Goal: Transaction & Acquisition: Purchase product/service

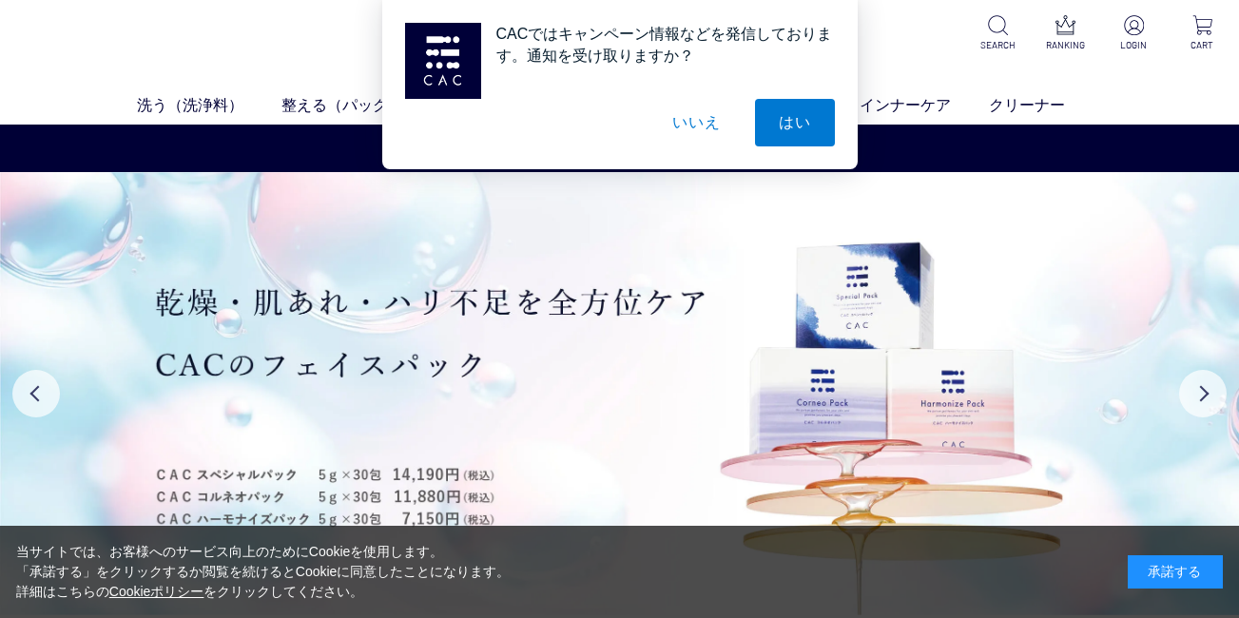
click at [708, 112] on button "いいえ" at bounding box center [696, 123] width 95 height 48
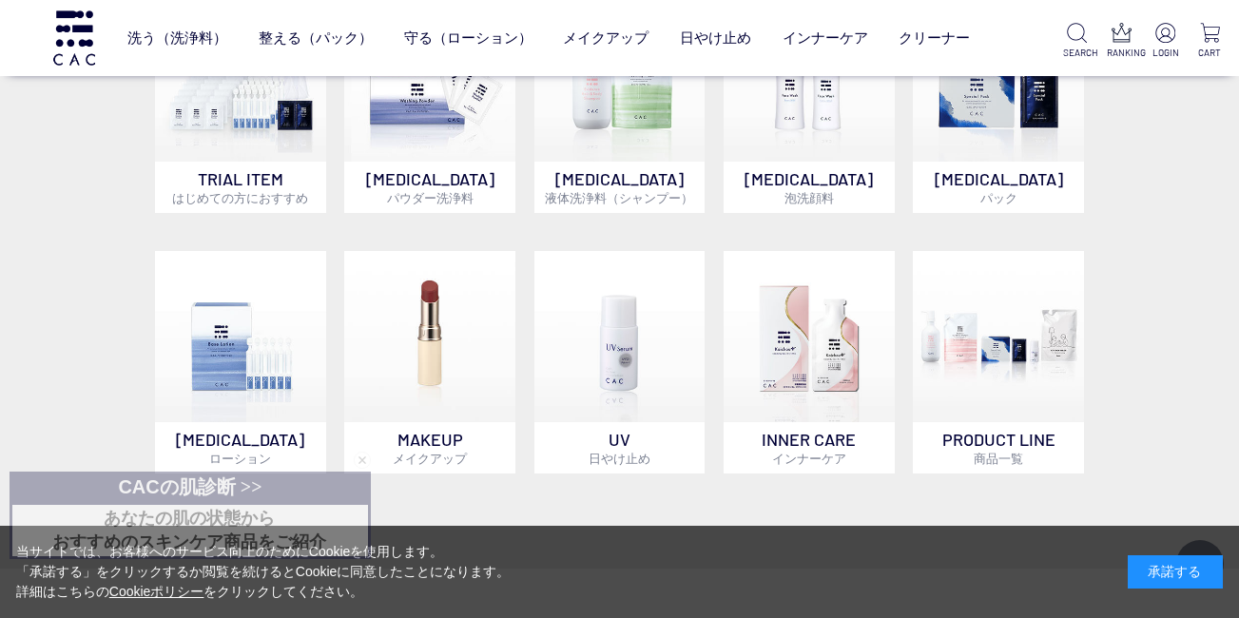
scroll to position [1141, 0]
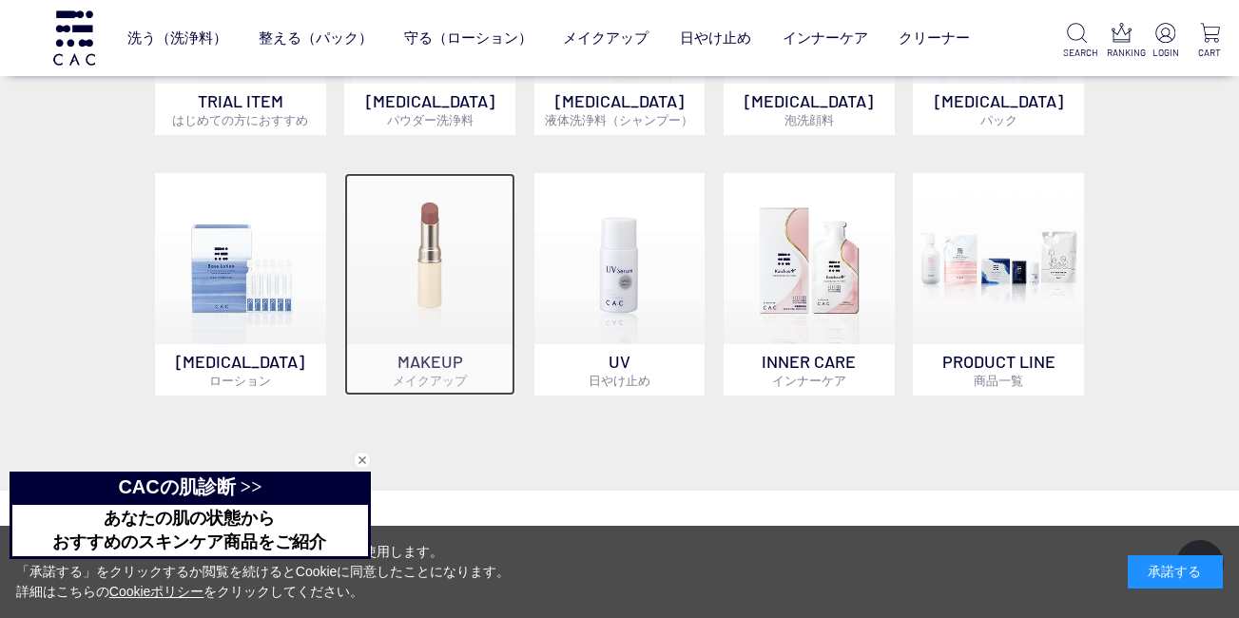
click at [415, 371] on p "MAKEUP メイクアップ" at bounding box center [429, 369] width 171 height 51
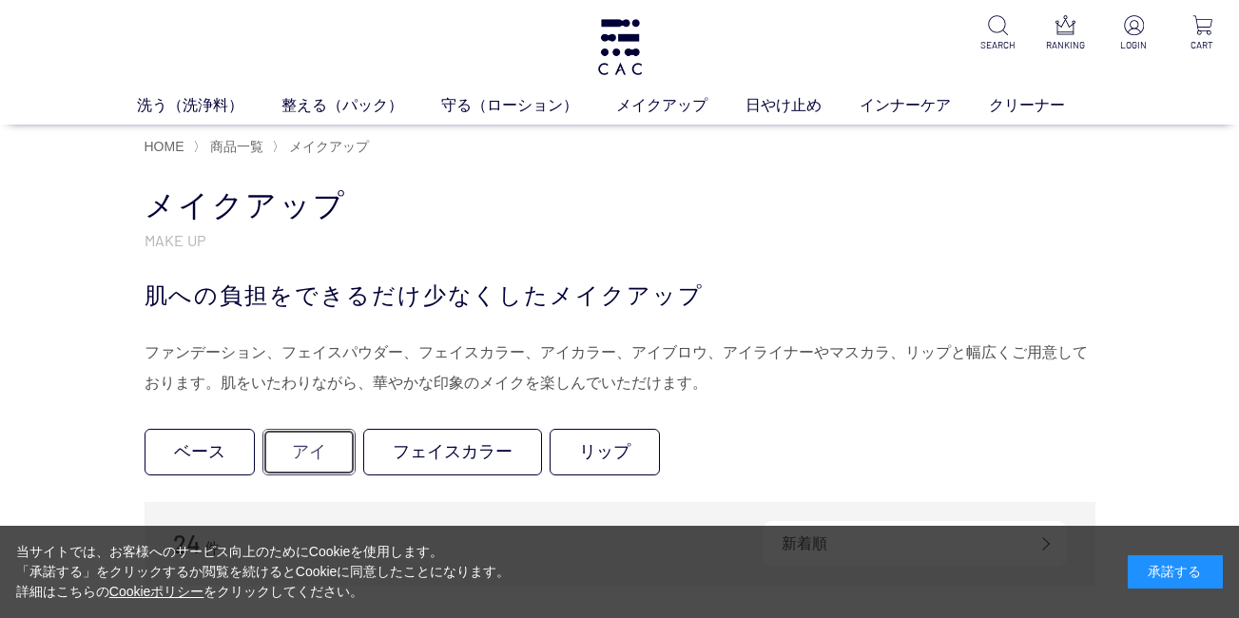
click at [335, 466] on link "アイ" at bounding box center [308, 452] width 93 height 47
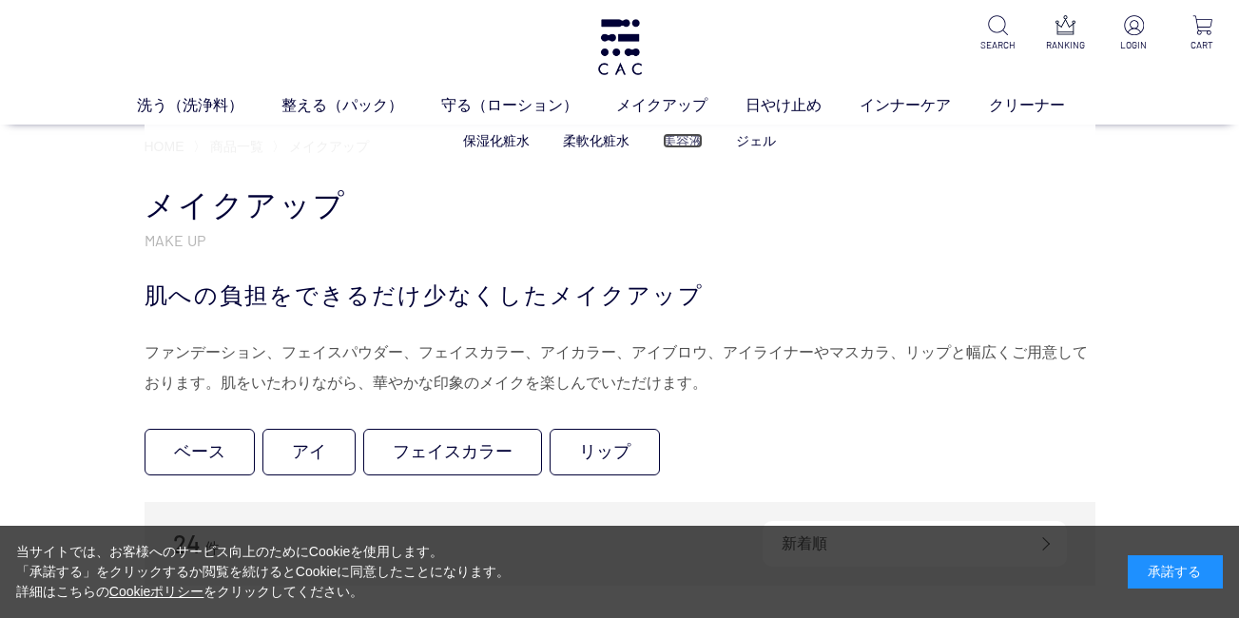
click at [694, 140] on link "美容液" at bounding box center [683, 140] width 40 height 15
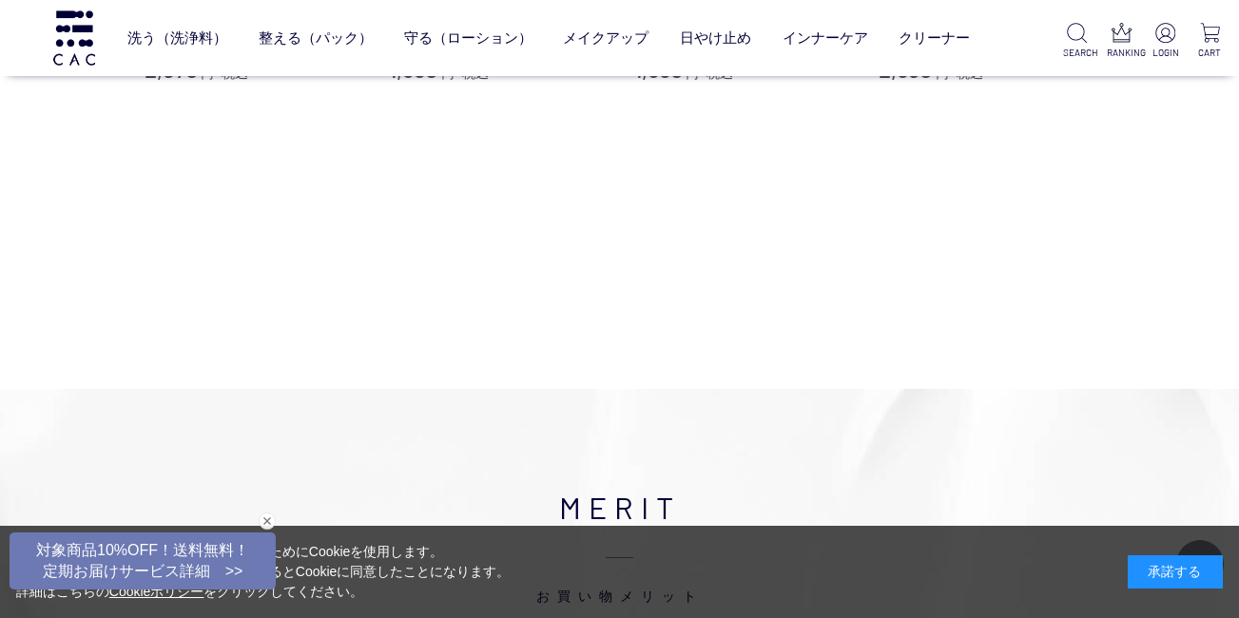
scroll to position [856, 0]
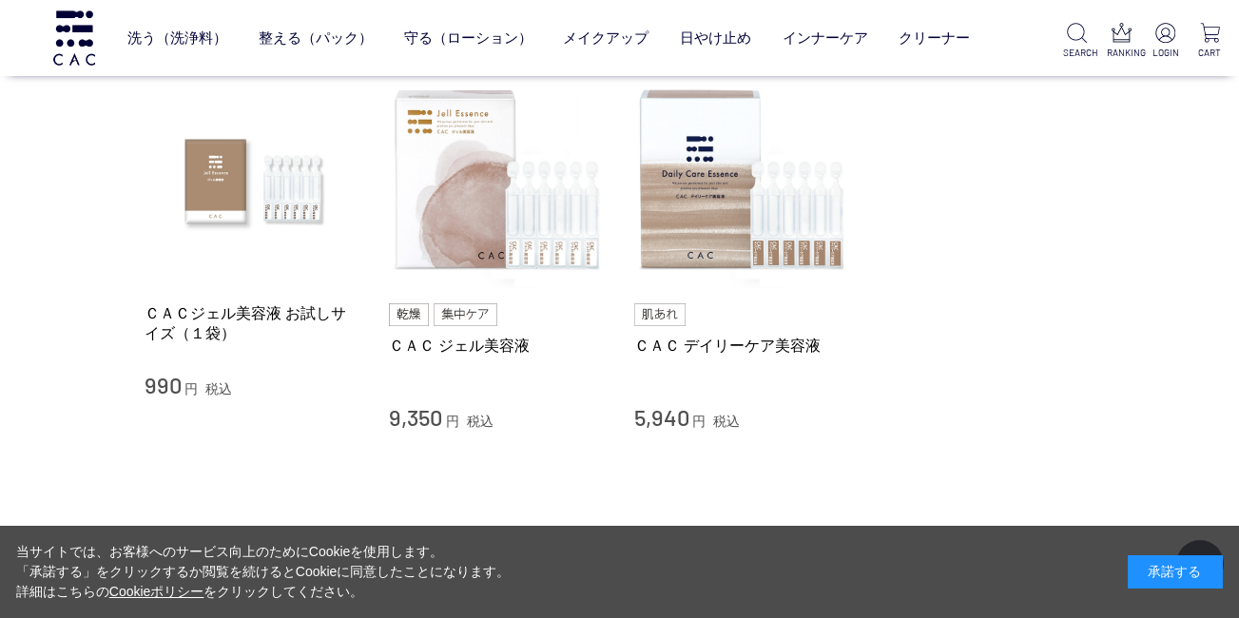
scroll to position [95, 0]
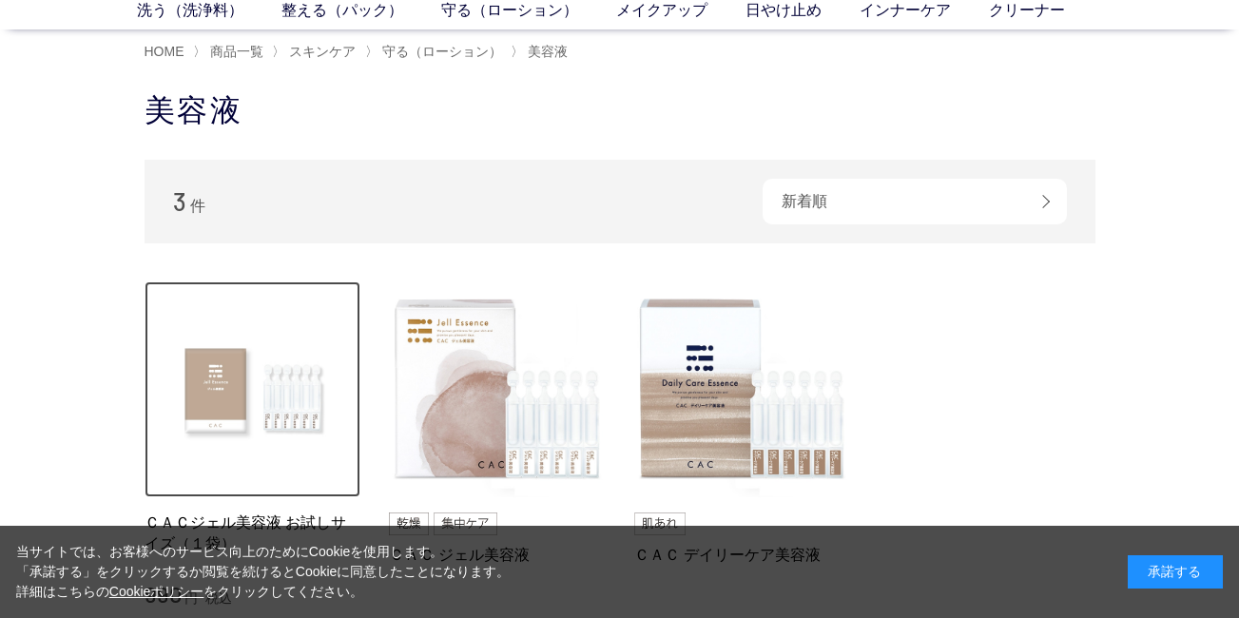
click at [348, 406] on img at bounding box center [253, 389] width 217 height 217
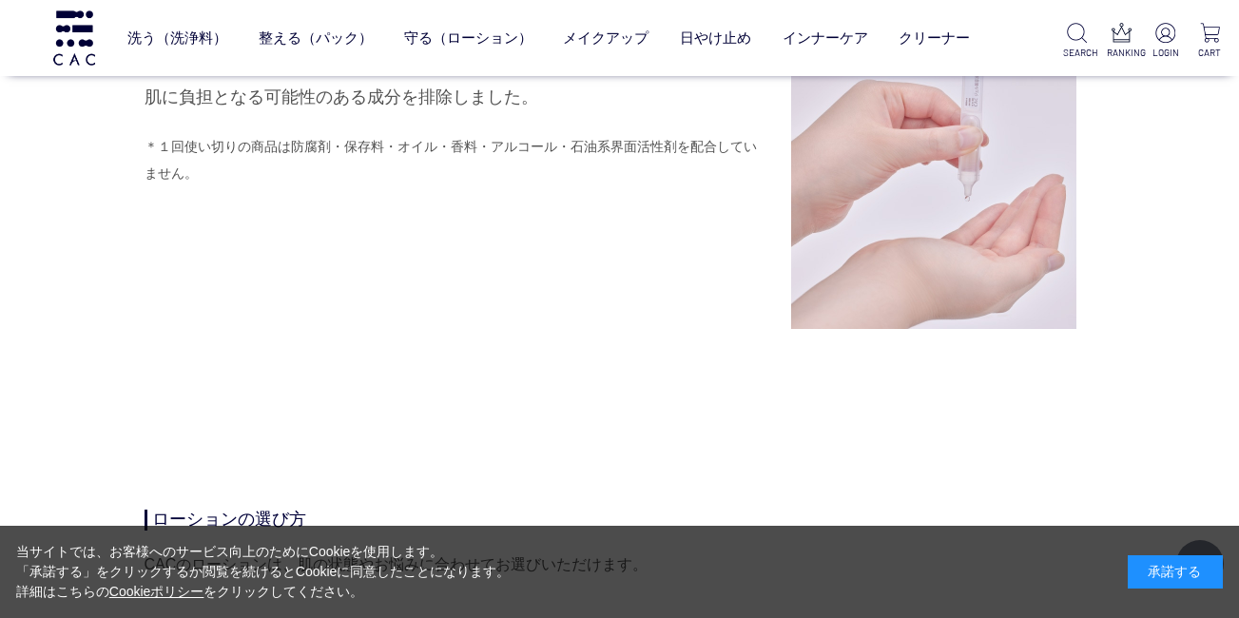
scroll to position [3899, 0]
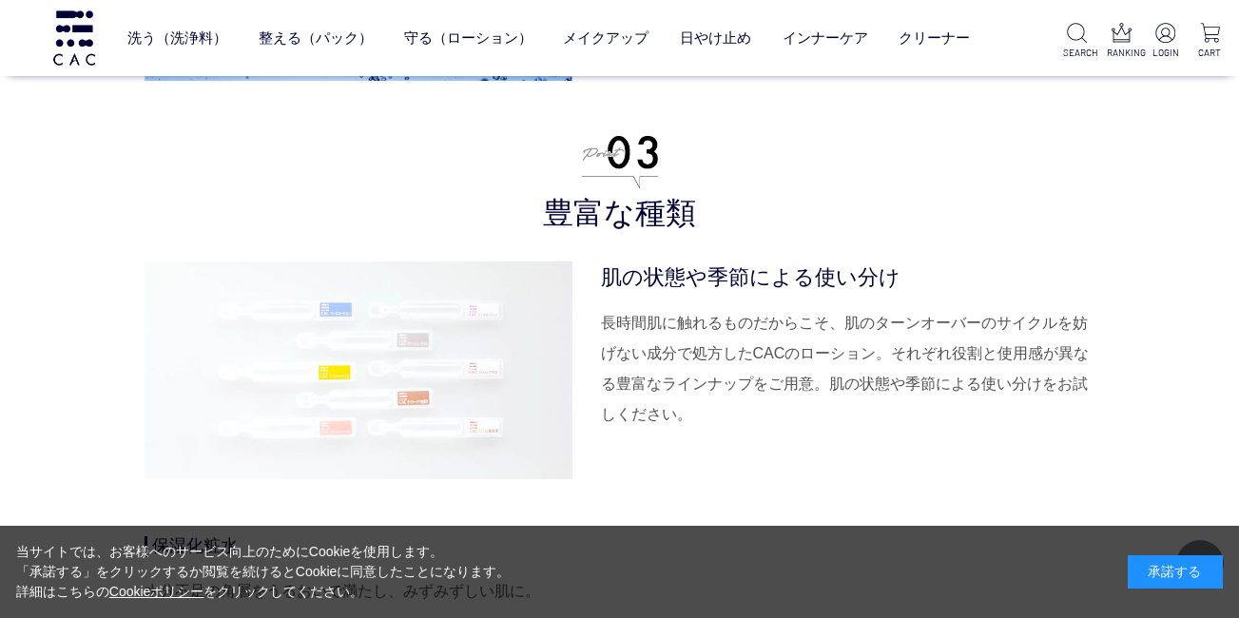
scroll to position [6277, 0]
